Goal: Information Seeking & Learning: Learn about a topic

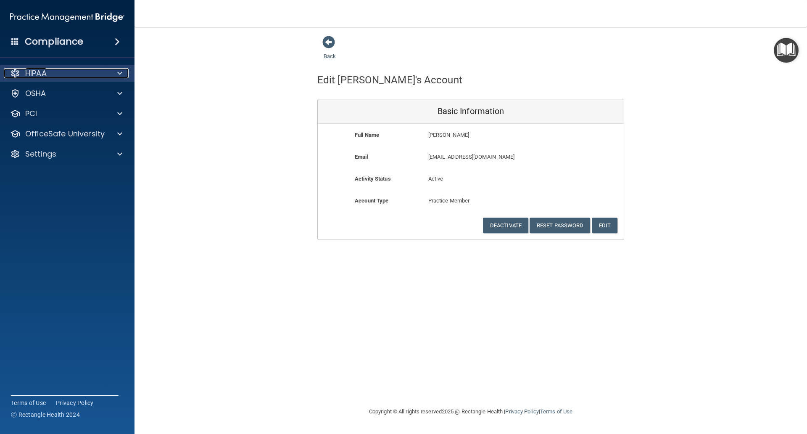
click at [114, 75] on div at bounding box center [118, 73] width 21 height 10
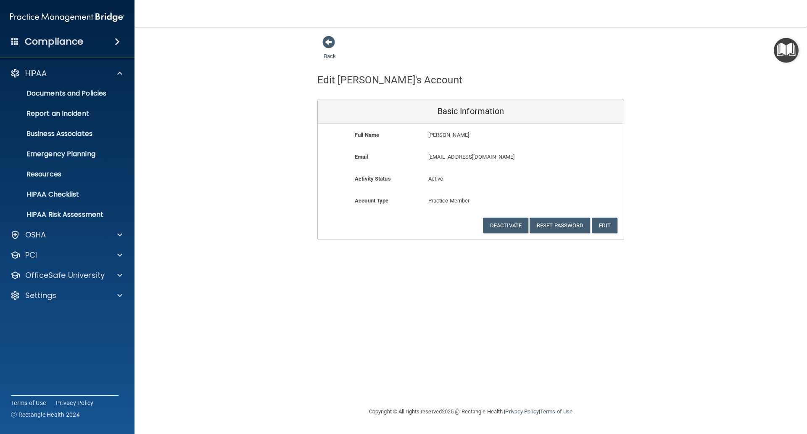
click at [192, 116] on div "Back Edit [PERSON_NAME]'s Account Basic Information Full Name [PERSON_NAME] [PE…" at bounding box center [470, 137] width 639 height 204
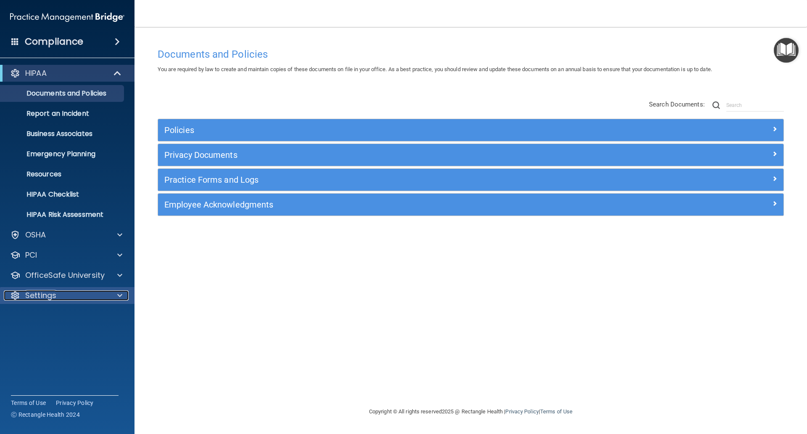
click at [62, 294] on div "Settings" at bounding box center [56, 295] width 104 height 10
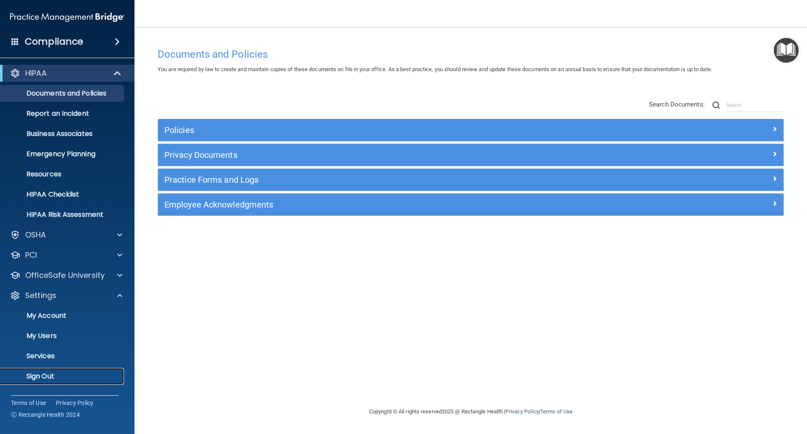
click at [55, 373] on p "Sign Out" at bounding box center [62, 376] width 115 height 8
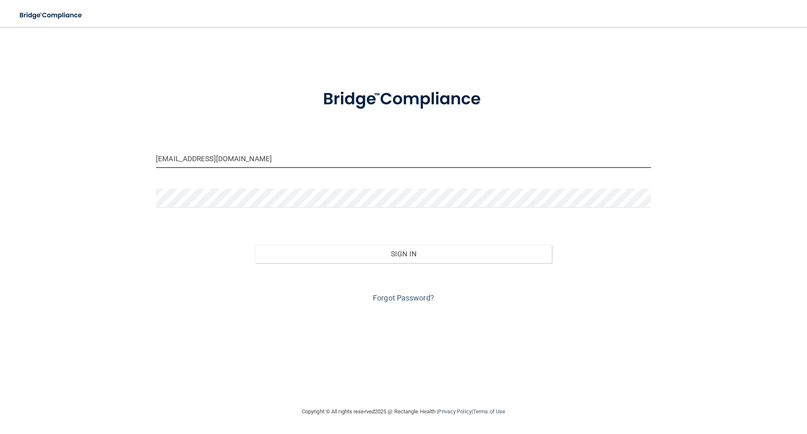
drag, startPoint x: 178, startPoint y: 161, endPoint x: 105, endPoint y: 147, distance: 74.5
click at [103, 154] on div "karenb@lrfamilydentalcare.com Invalid email/password. You don't have permission…" at bounding box center [404, 216] width 774 height 363
type input "[EMAIL_ADDRESS][DOMAIN_NAME]"
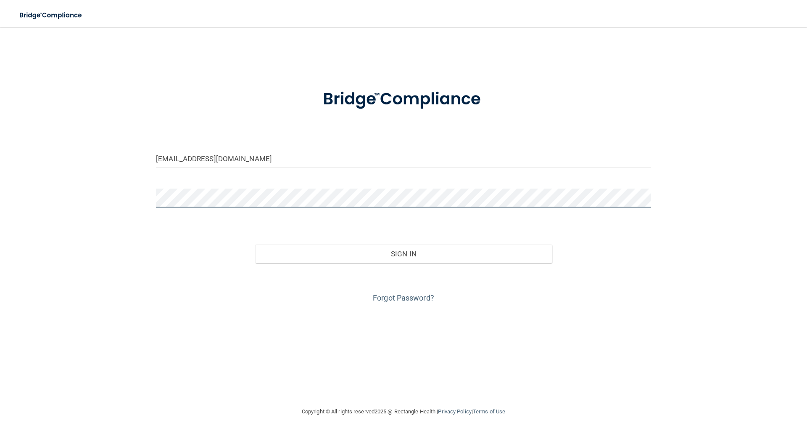
click at [86, 196] on div "lindaf@lrfamilydentalcare.com Invalid email/password. You don't have permission…" at bounding box center [404, 216] width 774 height 363
click at [255, 244] on button "Sign In" at bounding box center [403, 253] width 297 height 19
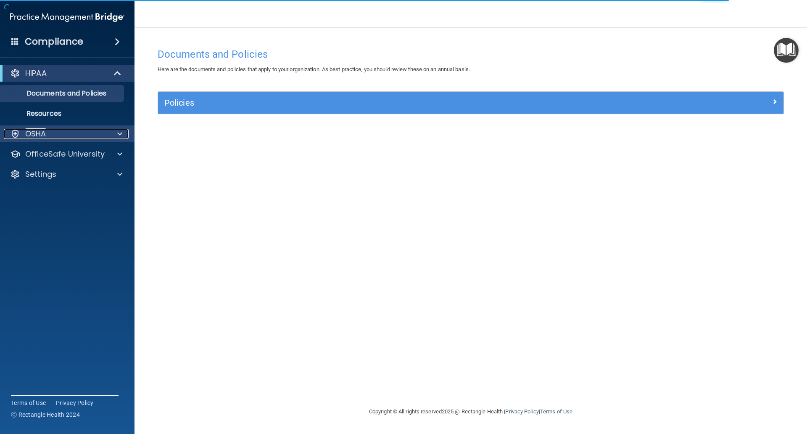
click at [118, 135] on span at bounding box center [119, 134] width 5 height 10
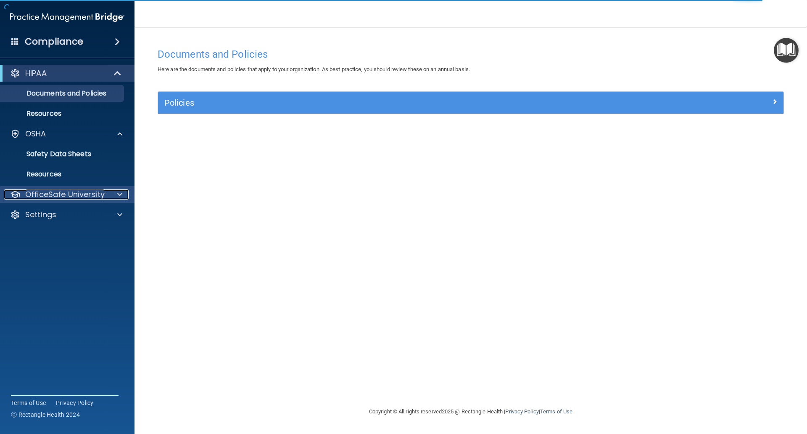
click at [120, 193] on span at bounding box center [119, 194] width 5 height 10
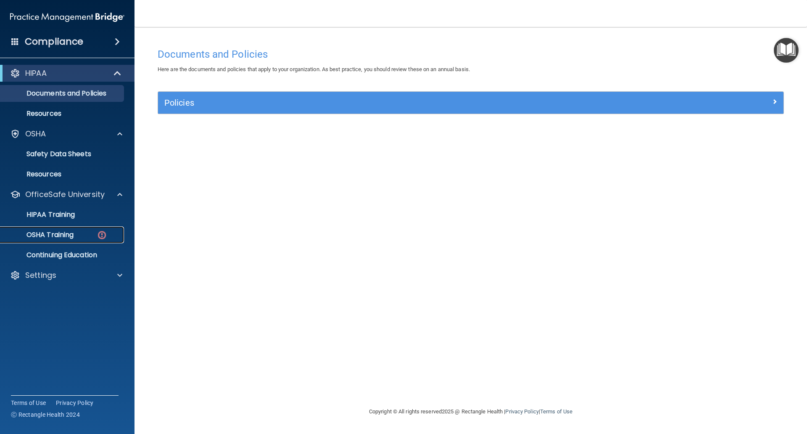
click at [63, 239] on p "OSHA Training" at bounding box center [39, 234] width 68 height 8
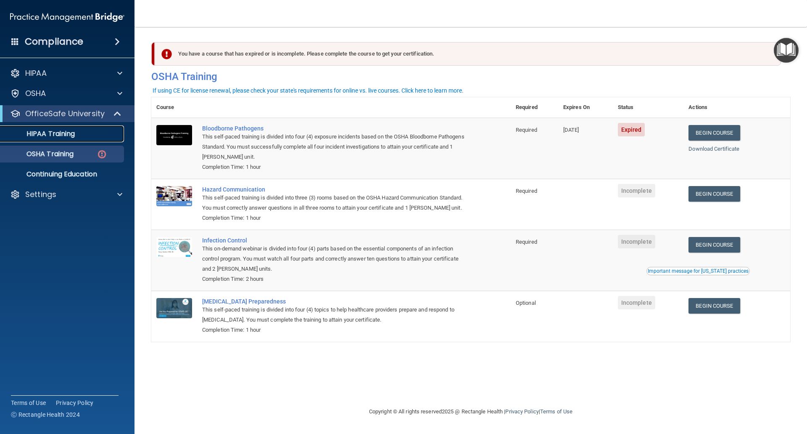
click at [69, 134] on p "HIPAA Training" at bounding box center [39, 134] width 69 height 8
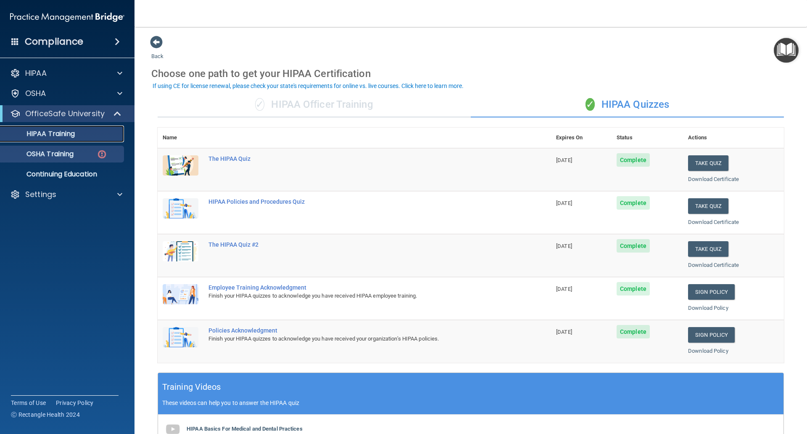
click at [0, 125] on link "HIPAA Training" at bounding box center [58, 133] width 132 height 17
click at [59, 158] on p "OSHA Training" at bounding box center [39, 154] width 68 height 8
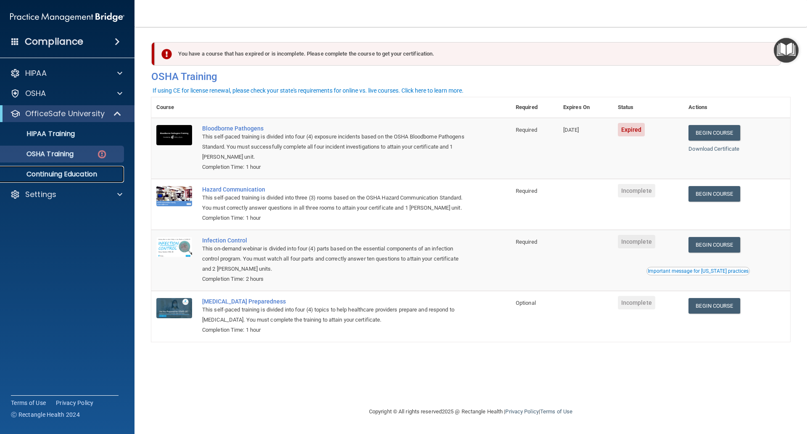
click at [74, 178] on p "Continuing Education" at bounding box center [62, 174] width 115 height 8
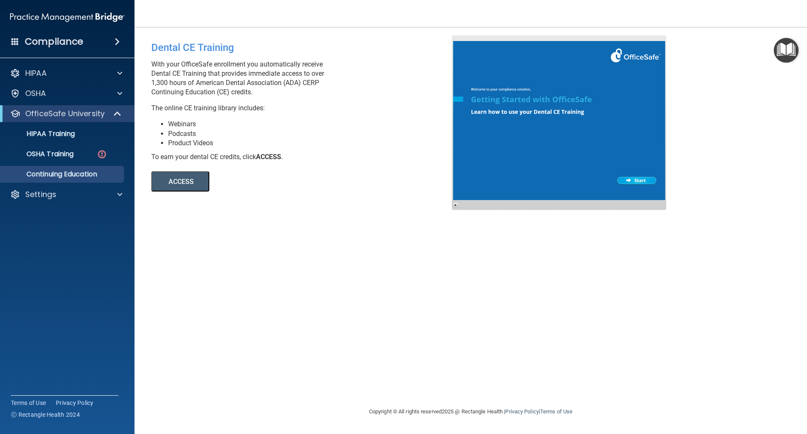
click at [182, 179] on button "ACCESS" at bounding box center [180, 181] width 58 height 20
